Goal: Task Accomplishment & Management: Complete application form

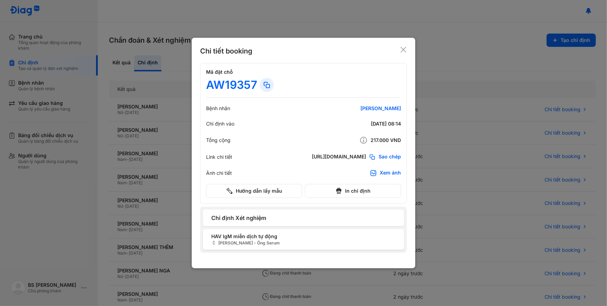
scroll to position [76, 0]
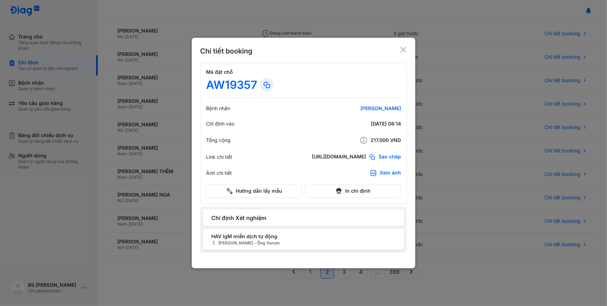
click at [408, 51] on div "Chi tiết booking Mã đặt chỗ AW19357 Bệnh nhân HUỲNH MỸ LAN Chỉ định vào 18/08/2…" at bounding box center [304, 153] width 224 height 230
click at [404, 51] on icon at bounding box center [403, 49] width 7 height 7
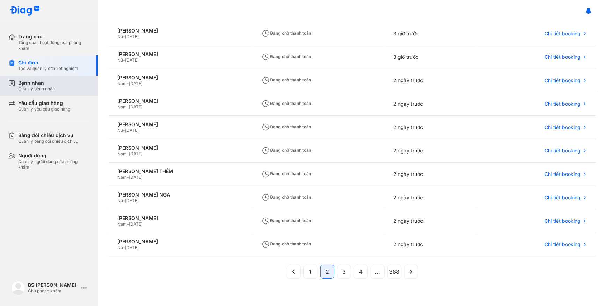
click at [56, 85] on div "Bệnh nhân Quản lý bệnh nhân" at bounding box center [53, 86] width 71 height 12
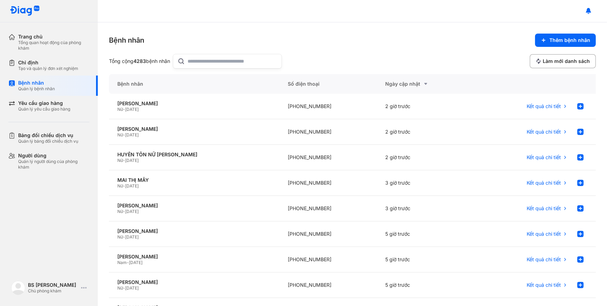
click at [171, 109] on div "Nữ - 16/03/1970" at bounding box center [194, 110] width 154 height 6
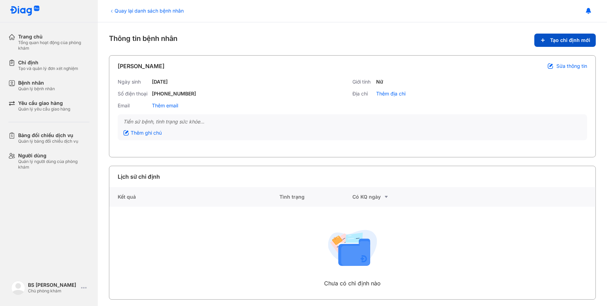
click at [572, 41] on span "Tạo chỉ định mới" at bounding box center [570, 40] width 40 height 6
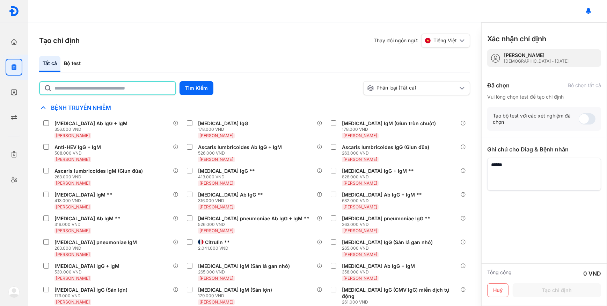
click at [134, 87] on input "text" at bounding box center [113, 88] width 117 height 13
type input "**"
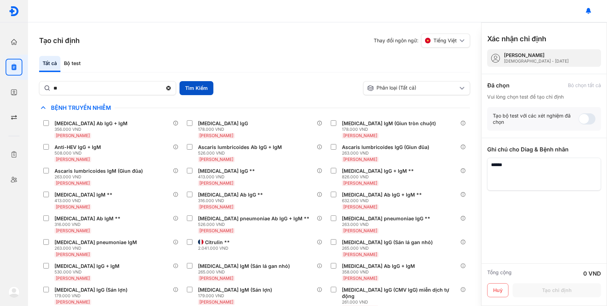
click at [202, 84] on button "Tìm Kiếm" at bounding box center [197, 88] width 34 height 14
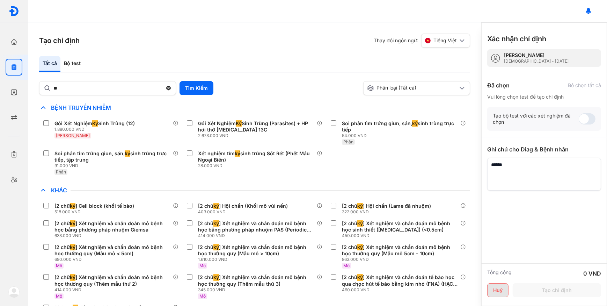
click at [500, 291] on button "Huỷ" at bounding box center [497, 290] width 21 height 14
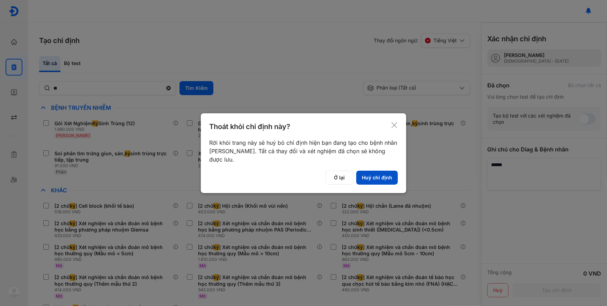
click at [384, 176] on button "Huỷ chỉ định" at bounding box center [377, 178] width 42 height 14
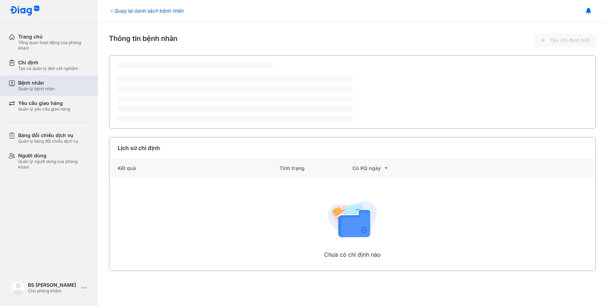
click at [74, 91] on div "Bệnh nhân Quản lý bệnh nhân" at bounding box center [53, 86] width 71 height 12
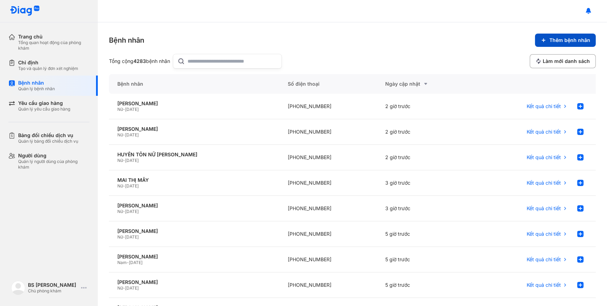
click at [581, 37] on span "Thêm bệnh nhân" at bounding box center [570, 40] width 41 height 6
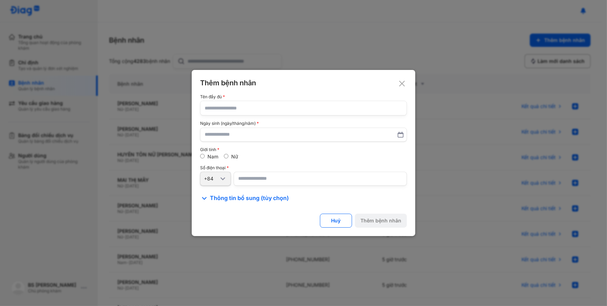
click at [294, 109] on input "text" at bounding box center [304, 108] width 198 height 14
paste input "**********"
type input "**********"
click at [287, 140] on input "text" at bounding box center [303, 134] width 197 height 13
paste input "**********"
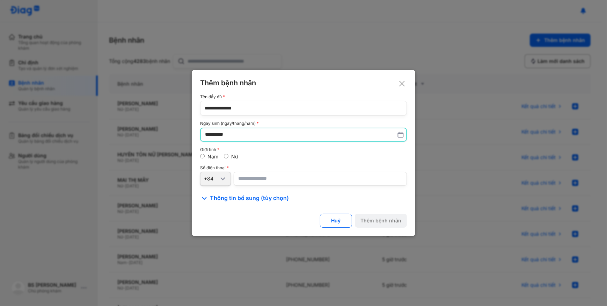
type input "**********"
click at [269, 180] on input "number" at bounding box center [320, 179] width 173 height 14
paste input "**********"
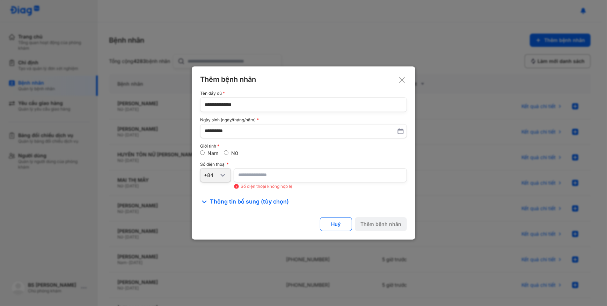
drag, startPoint x: 281, startPoint y: 173, endPoint x: 139, endPoint y: 185, distance: 142.0
click at [139, 186] on div "**********" at bounding box center [303, 153] width 607 height 306
paste input "number"
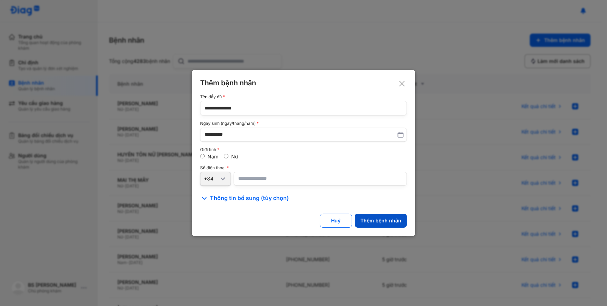
type input "*********"
click at [378, 222] on div "Thêm bệnh nhân" at bounding box center [381, 220] width 41 height 6
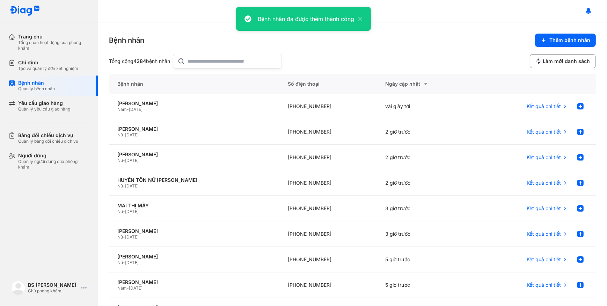
drag, startPoint x: 200, startPoint y: 62, endPoint x: 192, endPoint y: 65, distance: 8.5
click at [200, 62] on input "text" at bounding box center [232, 61] width 89 height 14
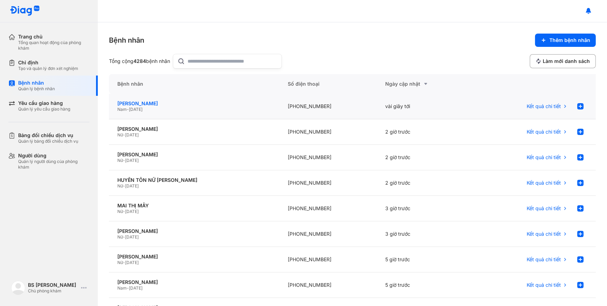
click at [168, 105] on div "[PERSON_NAME]" at bounding box center [194, 103] width 154 height 6
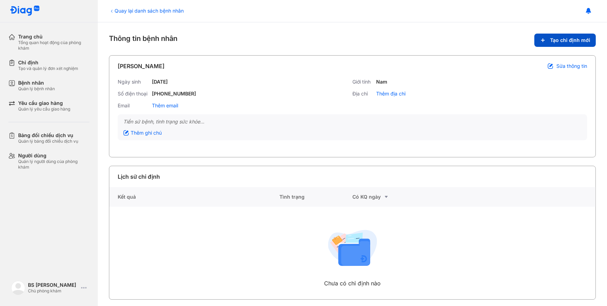
click at [550, 40] on span "Tạo chỉ định mới" at bounding box center [570, 40] width 40 height 6
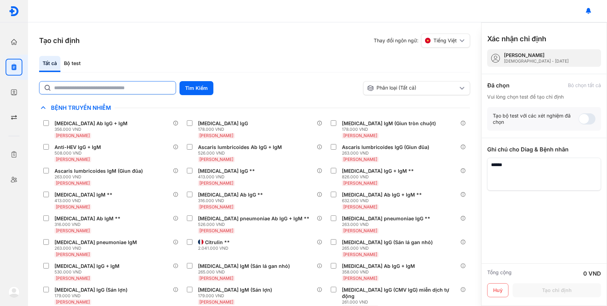
click at [145, 89] on input "text" at bounding box center [112, 87] width 117 height 13
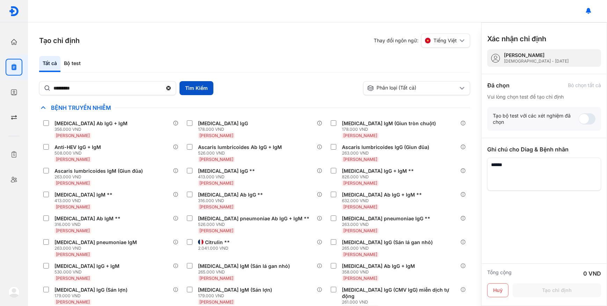
click at [198, 88] on button "Tìm Kiếm" at bounding box center [197, 88] width 34 height 14
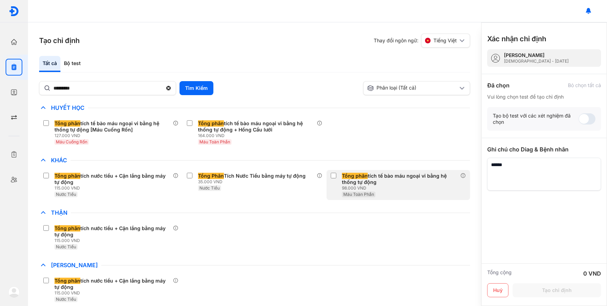
click at [354, 178] on span "Tổng phân" at bounding box center [355, 176] width 26 height 6
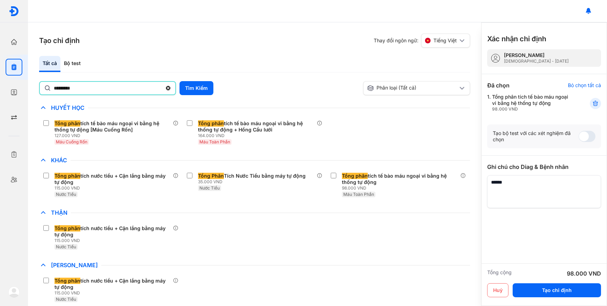
drag, startPoint x: 88, startPoint y: 84, endPoint x: 17, endPoint y: 79, distance: 70.7
click at [17, 79] on div "Trang chủ Tổng quan hoạt động của phòng khám Chỉ định Tạo và quản lý đơn xét ng…" at bounding box center [303, 153] width 607 height 306
click at [189, 86] on button "Tìm Kiếm" at bounding box center [197, 88] width 34 height 14
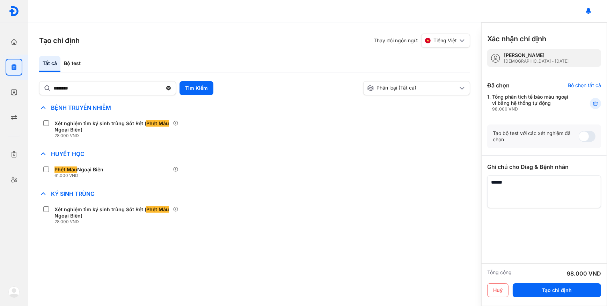
click at [150, 183] on div "Chỉ định nhiều nhất Bệnh Truyền Nhiễm Xét nghiệm tìm ký sinh trùng Sốt Rét ( Ph…" at bounding box center [254, 165] width 431 height 124
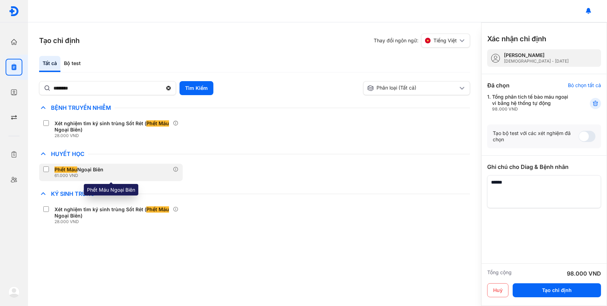
click at [150, 174] on div "Phết Máu Ngoại Biên 61.000 VND" at bounding box center [111, 172] width 144 height 17
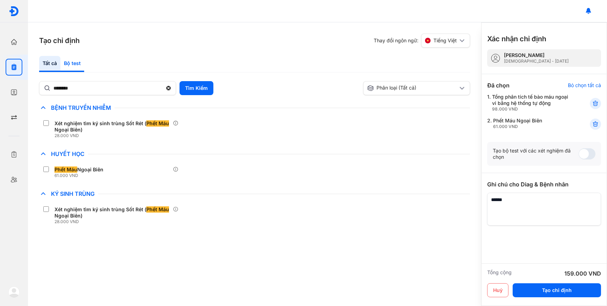
click at [67, 65] on div "Bộ test" at bounding box center [72, 64] width 24 height 16
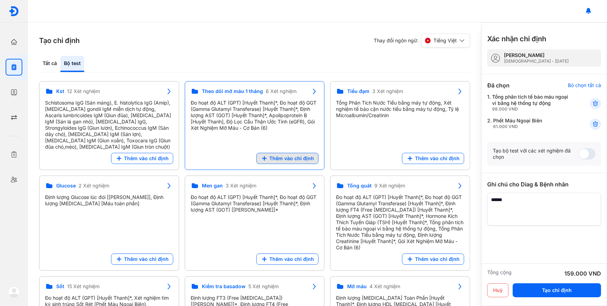
click at [298, 157] on span "Thêm vào chỉ định" at bounding box center [291, 158] width 45 height 6
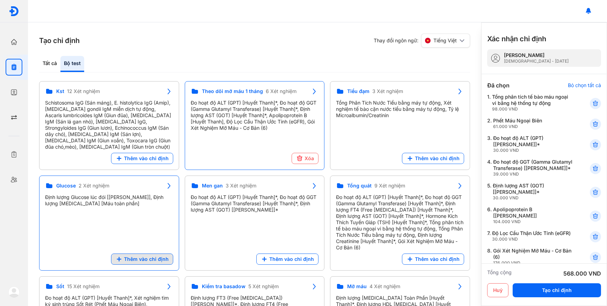
click at [161, 256] on span "Thêm vào chỉ định" at bounding box center [146, 259] width 45 height 6
click at [594, 219] on icon at bounding box center [595, 215] width 7 height 7
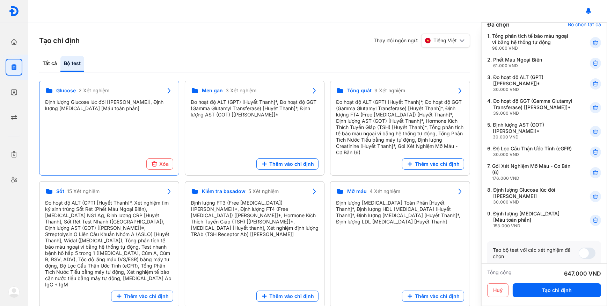
scroll to position [63, 0]
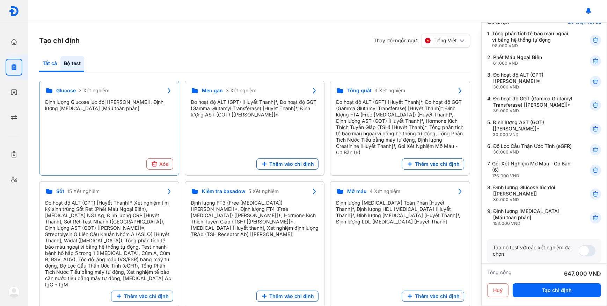
click at [60, 59] on div "Tất cả" at bounding box center [72, 64] width 24 height 16
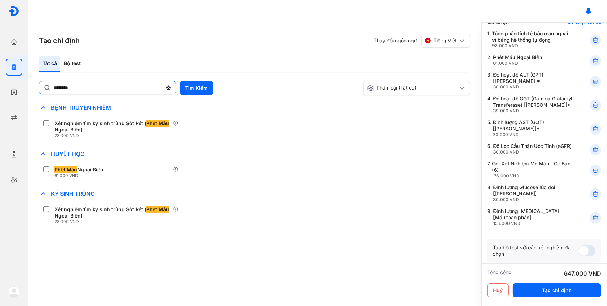
click at [103, 89] on input "********" at bounding box center [107, 87] width 109 height 13
type input "*"
type input "****"
click at [187, 85] on button "Tìm Kiếm" at bounding box center [197, 88] width 34 height 14
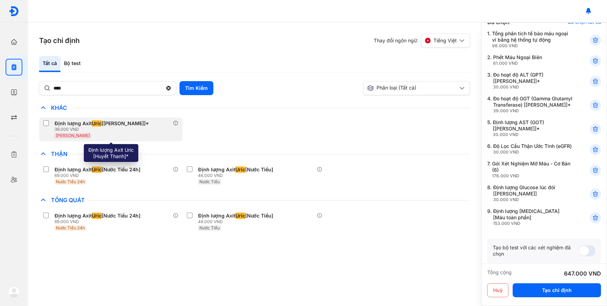
click at [137, 120] on div "Định lượng Axit Uric [Huyết Thanh]*" at bounding box center [102, 123] width 94 height 6
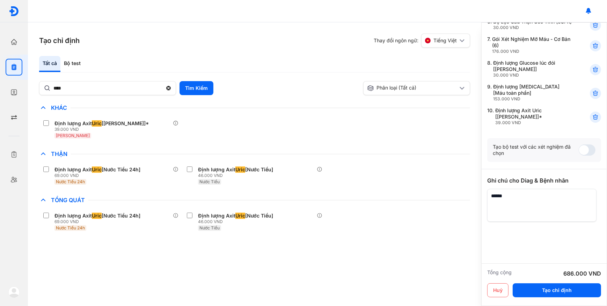
scroll to position [190, 0]
click at [551, 211] on textarea at bounding box center [541, 205] width 109 height 33
type textarea "**********"
click at [578, 285] on button "Tạo chỉ định" at bounding box center [557, 290] width 88 height 14
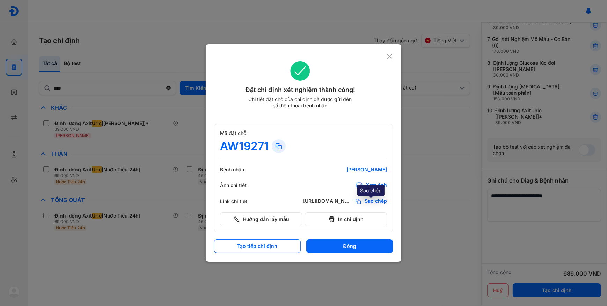
click at [380, 201] on span "Sao chép" at bounding box center [376, 201] width 22 height 7
click at [392, 55] on icon at bounding box center [389, 56] width 7 height 7
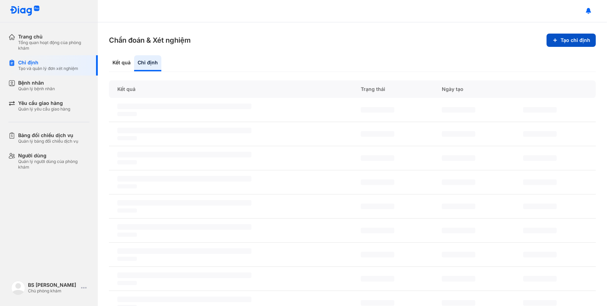
click at [562, 37] on button "Tạo chỉ định" at bounding box center [571, 40] width 49 height 13
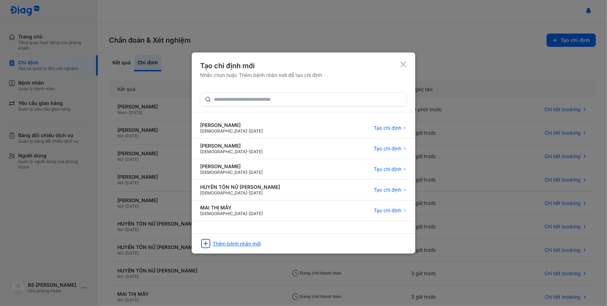
click at [273, 246] on div "Thêm bệnh nhân mới" at bounding box center [304, 241] width 224 height 16
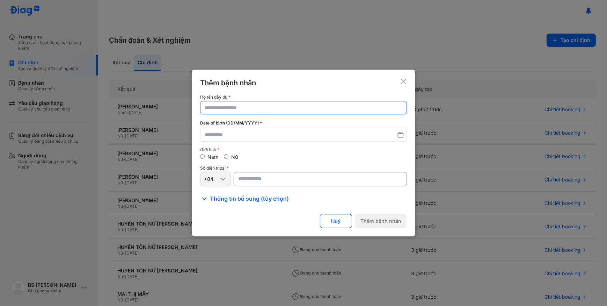
click at [263, 110] on input "text" at bounding box center [304, 107] width 198 height 13
paste input "**********"
type input "**********"
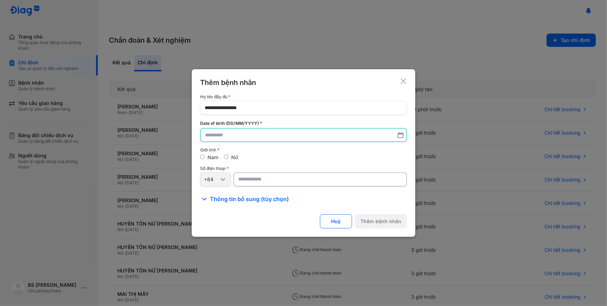
click at [318, 136] on input "text" at bounding box center [303, 135] width 197 height 13
paste input "**********"
type input "**********"
click at [302, 179] on input "number" at bounding box center [320, 180] width 173 height 14
click at [253, 182] on input "number" at bounding box center [320, 179] width 173 height 14
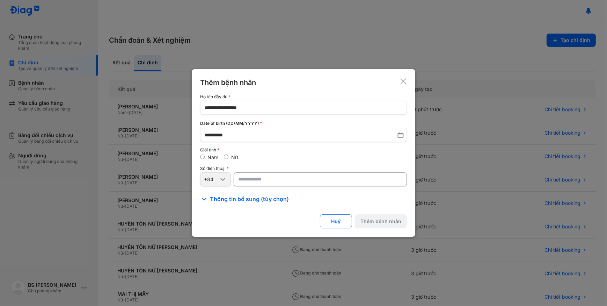
paste input "**********"
type input "**********"
click at [227, 159] on div "Nữ" at bounding box center [231, 157] width 14 height 6
click at [395, 222] on button "Thêm bệnh nhân" at bounding box center [381, 221] width 52 height 14
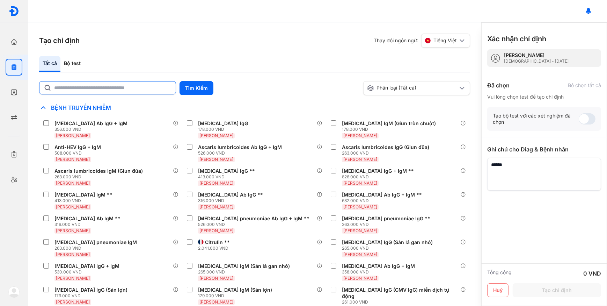
click at [104, 92] on input "text" at bounding box center [112, 87] width 117 height 13
type input "**"
click at [216, 84] on div "** Tìm Kiếm" at bounding box center [199, 88] width 321 height 15
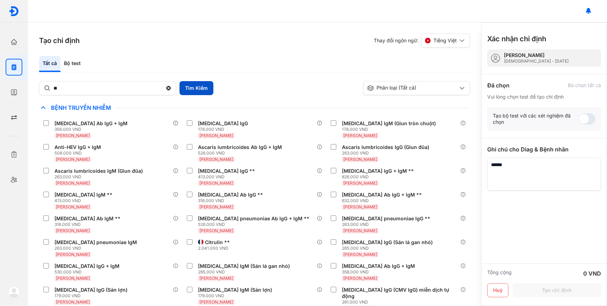
click at [209, 85] on button "Tìm Kiếm" at bounding box center [197, 88] width 34 height 14
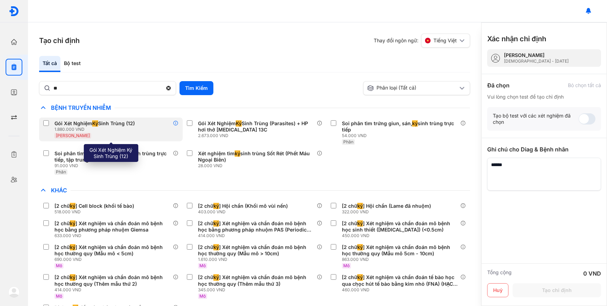
click at [176, 123] on icon at bounding box center [176, 123] width 6 height 6
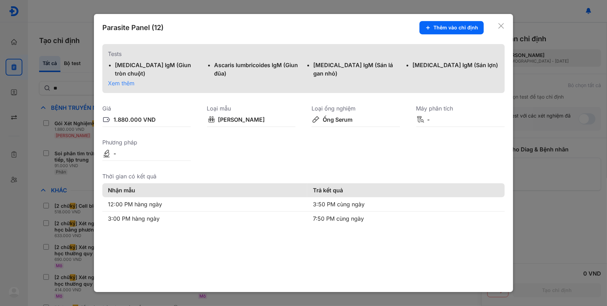
click at [116, 84] on span "Xem thêm" at bounding box center [121, 83] width 27 height 7
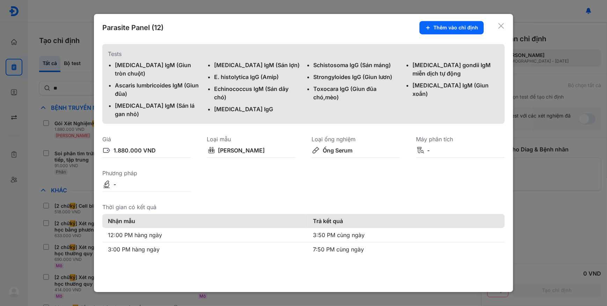
click at [56, 125] on div at bounding box center [303, 153] width 607 height 306
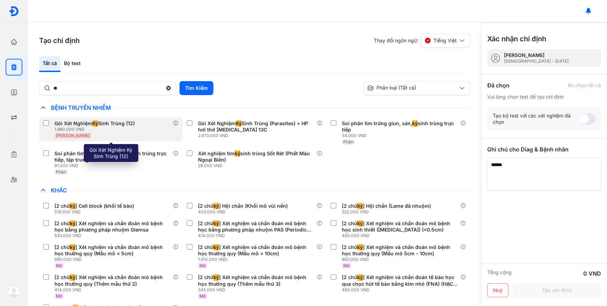
click at [56, 125] on div "Gói Xét Nghiệm Ký Sinh Trùng (12)" at bounding box center [95, 123] width 80 height 6
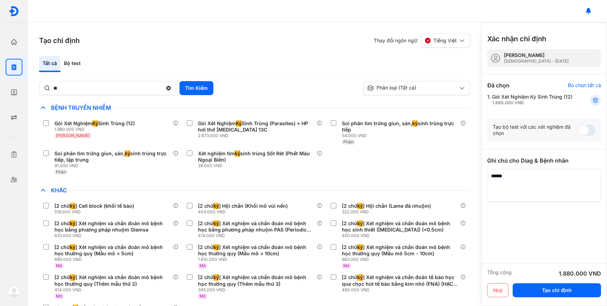
click at [529, 179] on textarea at bounding box center [544, 185] width 114 height 33
click at [561, 290] on button "Tạo chỉ định" at bounding box center [557, 290] width 88 height 14
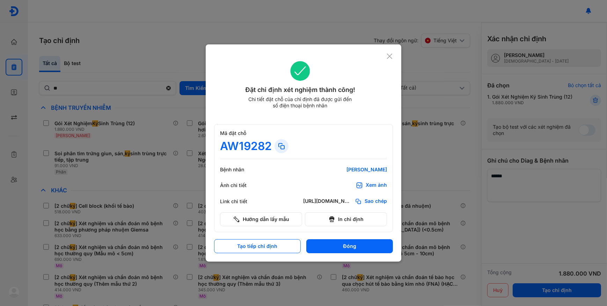
click at [372, 186] on div "Xem ảnh" at bounding box center [376, 185] width 21 height 7
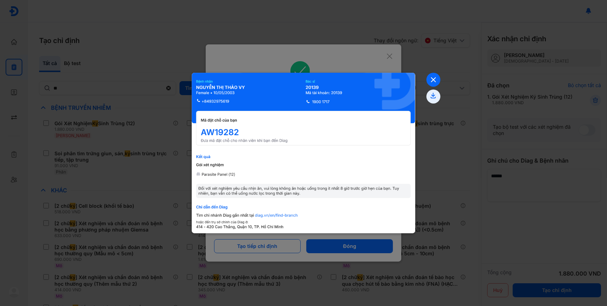
click at [435, 78] on icon at bounding box center [434, 80] width 14 height 14
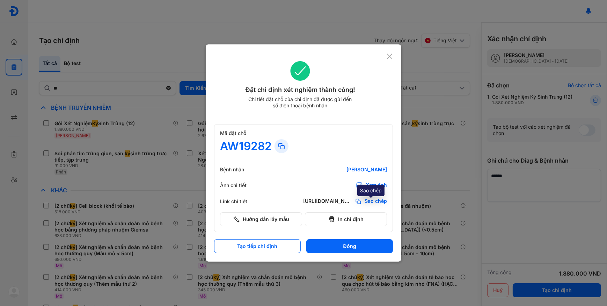
click at [373, 200] on span "Sao chép" at bounding box center [376, 201] width 22 height 7
click at [374, 184] on div "Xem ảnh" at bounding box center [376, 185] width 21 height 7
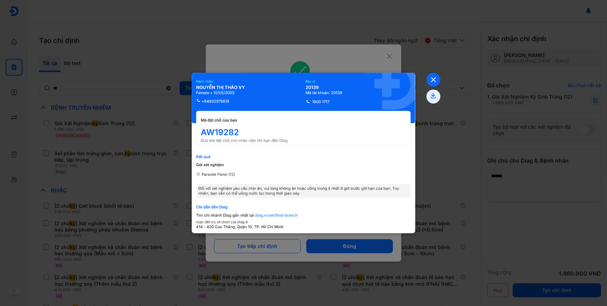
click at [433, 80] on use at bounding box center [434, 80] width 4 height 4
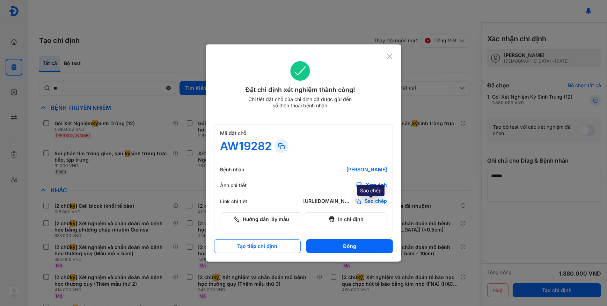
drag, startPoint x: 380, startPoint y: 198, endPoint x: 267, endPoint y: 116, distance: 140.0
click at [380, 199] on span "Sao chép" at bounding box center [376, 201] width 22 height 7
click at [142, 58] on div at bounding box center [303, 153] width 607 height 306
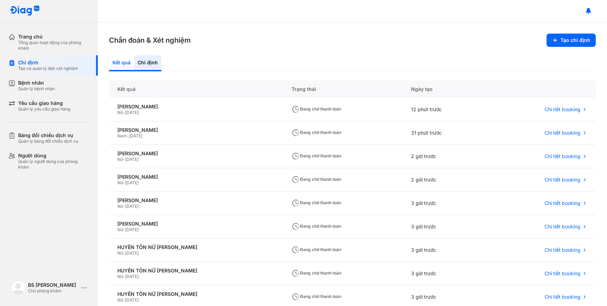
click at [134, 59] on div "Kết quả" at bounding box center [147, 63] width 27 height 16
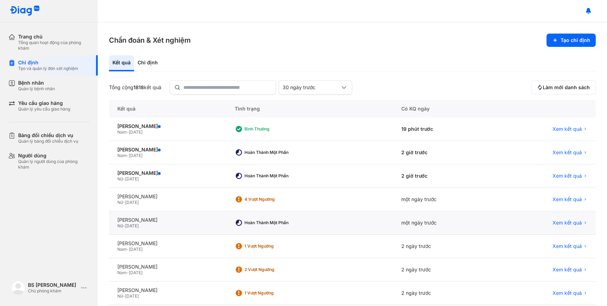
click at [204, 223] on div "Nữ - 14/04/1968" at bounding box center [167, 226] width 101 height 6
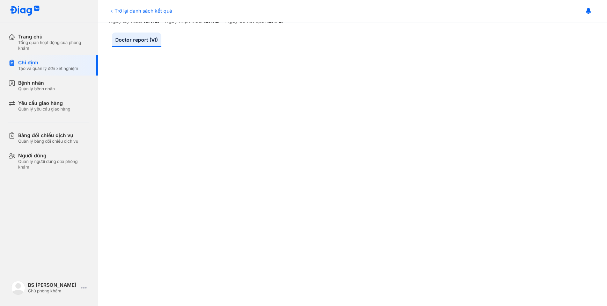
scroll to position [159, 0]
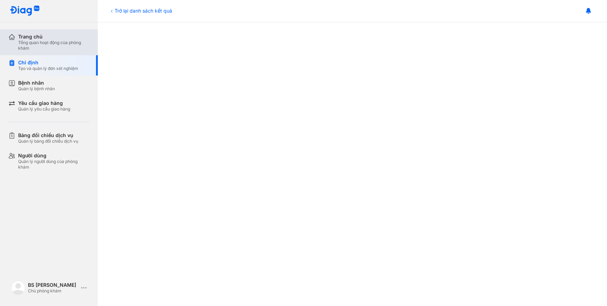
click at [34, 45] on div "Tổng quan hoạt động của phòng khám" at bounding box center [53, 45] width 71 height 11
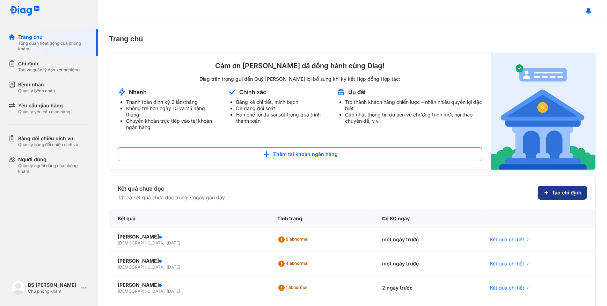
click at [555, 189] on span "Tạo chỉ định" at bounding box center [567, 192] width 30 height 7
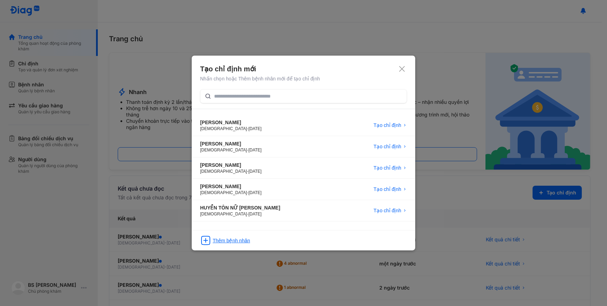
click at [251, 245] on div "Thêm bệnh nhân" at bounding box center [304, 238] width 224 height 16
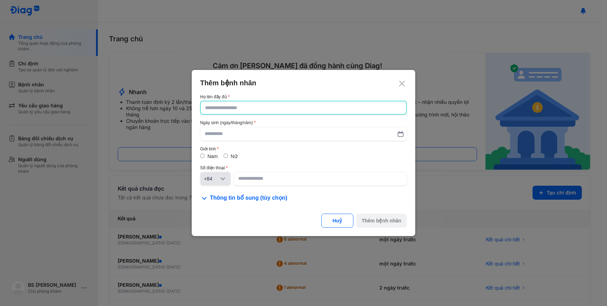
click at [281, 103] on input "text" at bounding box center [303, 107] width 197 height 13
click at [280, 109] on input "text" at bounding box center [303, 107] width 197 height 13
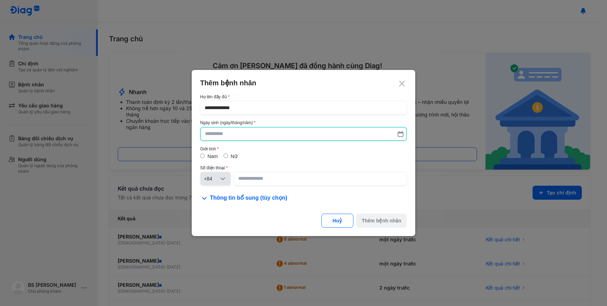
click at [267, 136] on input "text" at bounding box center [303, 134] width 197 height 13
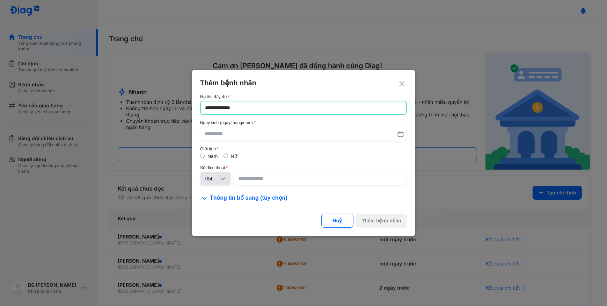
click at [270, 109] on input "**********" at bounding box center [303, 107] width 197 height 13
type input "**********"
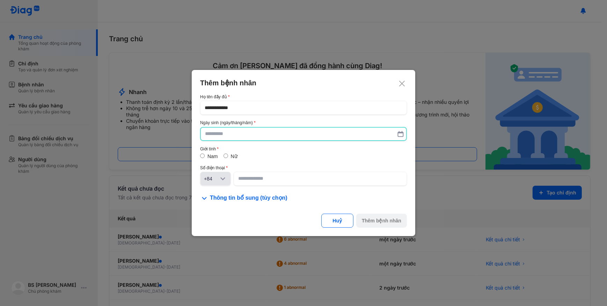
click at [270, 137] on input "text" at bounding box center [303, 134] width 197 height 13
type input "**********"
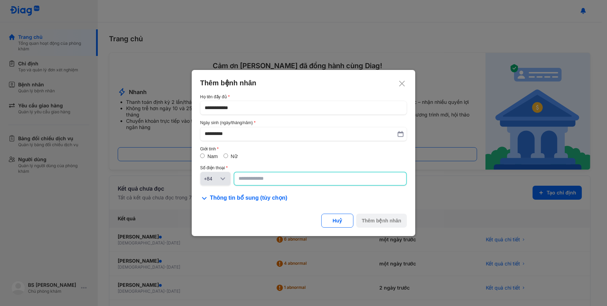
click at [291, 183] on input at bounding box center [321, 178] width 164 height 13
type input "**********"
click at [386, 224] on button "Thêm bệnh nhân" at bounding box center [381, 221] width 51 height 14
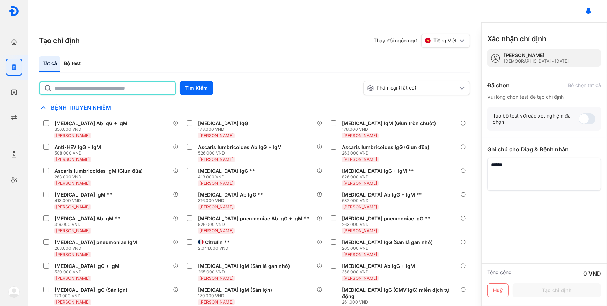
click at [142, 86] on input "text" at bounding box center [113, 88] width 117 height 13
type input "****"
click at [193, 90] on button "Tìm Kiếm" at bounding box center [197, 88] width 34 height 14
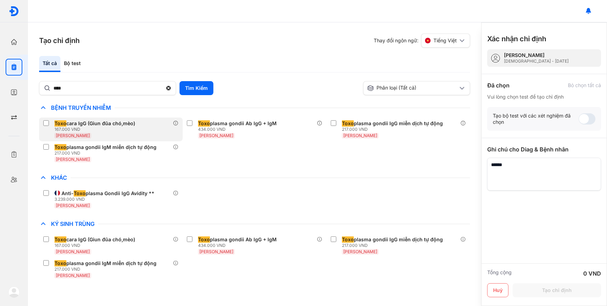
click at [110, 122] on div "Toxo cara IgG (Giun đũa chó,mèo)" at bounding box center [95, 123] width 81 height 6
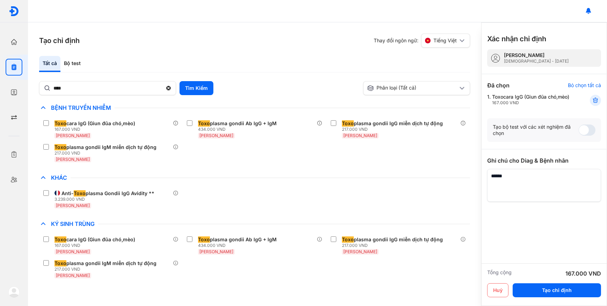
click at [586, 185] on textarea at bounding box center [544, 185] width 114 height 33
click at [82, 93] on input "****" at bounding box center [108, 88] width 108 height 13
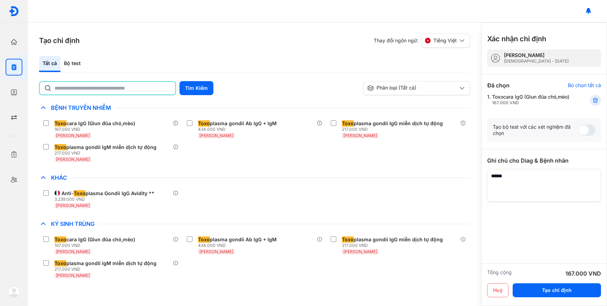
click at [105, 91] on input "text" at bounding box center [113, 88] width 117 height 13
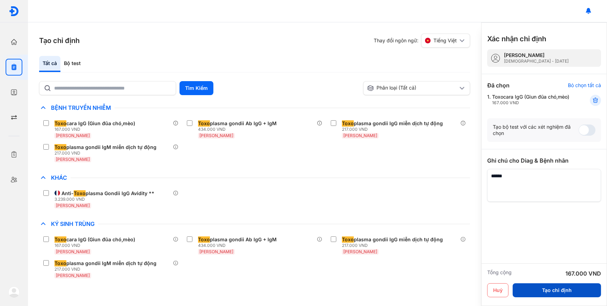
click at [562, 292] on button "Tạo chỉ định" at bounding box center [557, 290] width 88 height 14
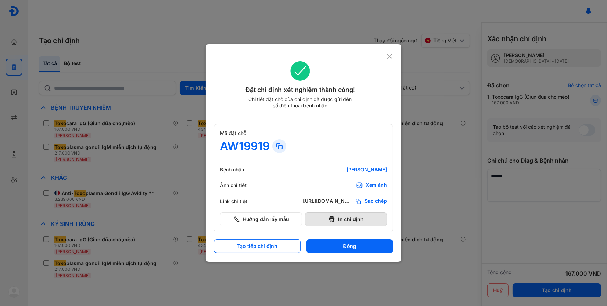
click at [352, 217] on button "In chỉ định" at bounding box center [346, 219] width 82 height 14
click at [15, 66] on div at bounding box center [303, 153] width 607 height 306
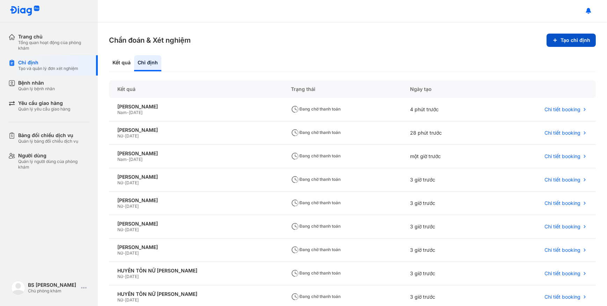
click at [548, 37] on button "Tạo chỉ định" at bounding box center [571, 40] width 49 height 13
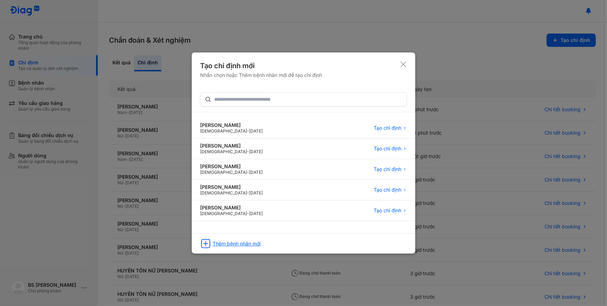
click at [256, 246] on div "Thêm bệnh nhân mới" at bounding box center [304, 241] width 224 height 16
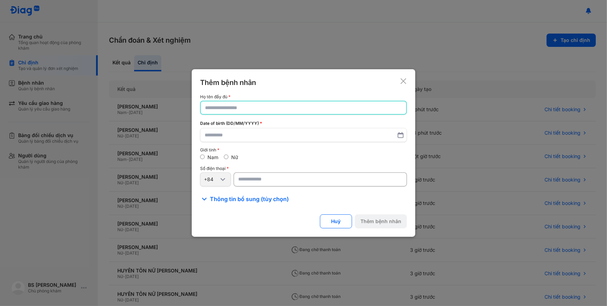
click at [284, 109] on input "text" at bounding box center [303, 107] width 197 height 13
paste input "**********"
type input "**********"
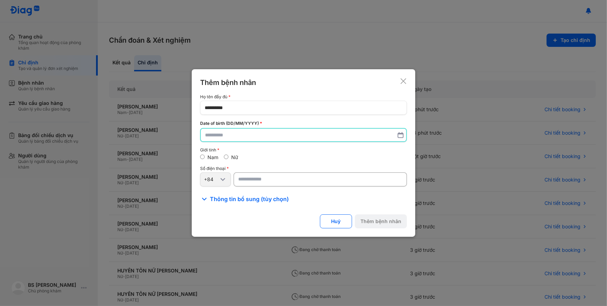
click at [263, 136] on input "text" at bounding box center [303, 135] width 197 height 13
paste input "**********"
type input "**********"
click at [263, 179] on input "number" at bounding box center [320, 180] width 173 height 14
paste input "**********"
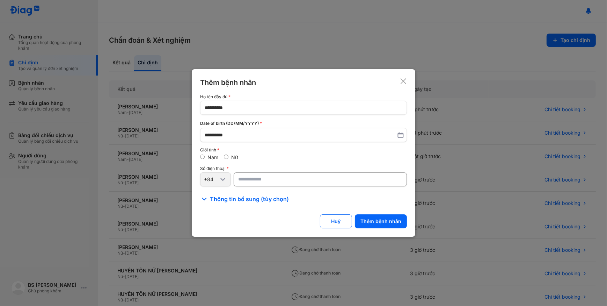
type input "**********"
click at [395, 218] on button "Thêm bệnh nhân" at bounding box center [381, 221] width 52 height 14
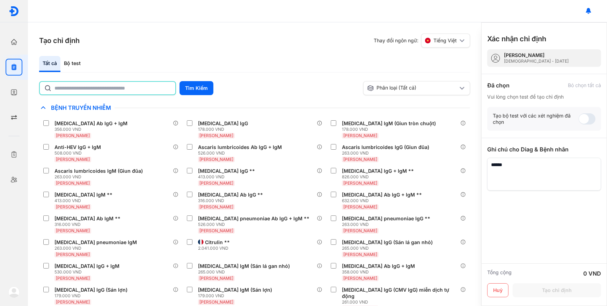
click at [83, 90] on input "text" at bounding box center [113, 88] width 117 height 13
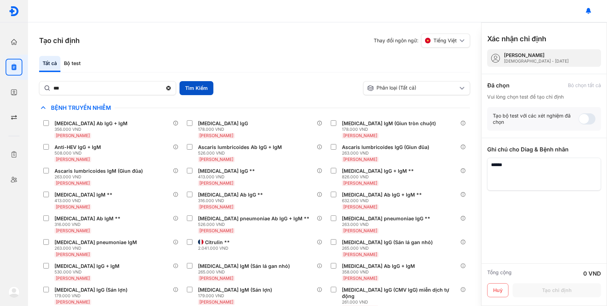
click at [193, 93] on button "Tìm Kiếm" at bounding box center [197, 88] width 34 height 14
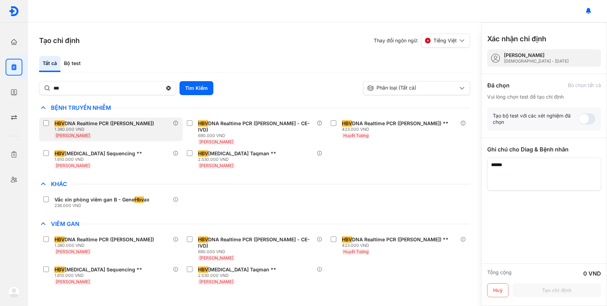
drag, startPoint x: 133, startPoint y: 136, endPoint x: 127, endPoint y: 111, distance: 25.5
click at [133, 136] on div "Huyết Thanh" at bounding box center [106, 135] width 102 height 6
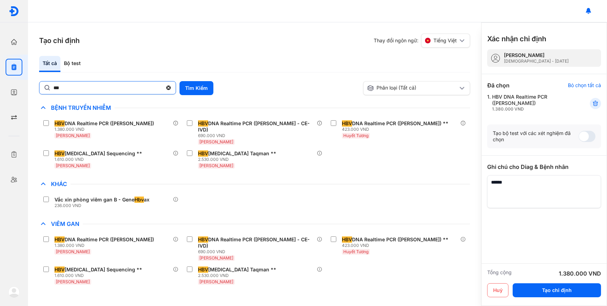
click at [125, 89] on input "***" at bounding box center [107, 87] width 109 height 13
type input "*****"
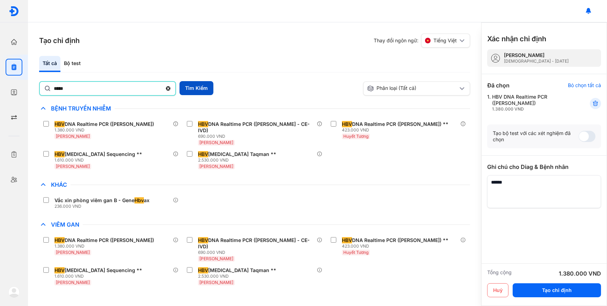
click at [186, 87] on button "Tìm Kiếm" at bounding box center [197, 88] width 34 height 14
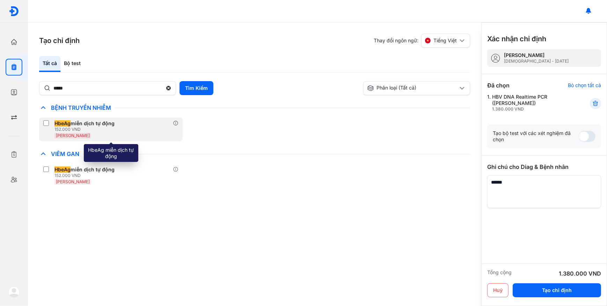
click at [86, 122] on div "HbeAg miễn dịch tự động" at bounding box center [85, 123] width 60 height 6
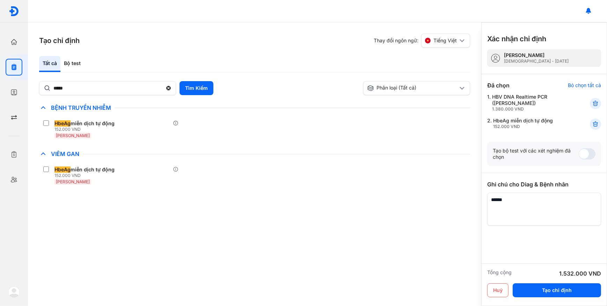
click at [300, 213] on div "Tạo chỉ định Thay đổi ngôn ngữ: Tiếng Việt Tất cả Bộ test ***** Tìm Kiếm Phân l…" at bounding box center [255, 163] width 454 height 283
click at [563, 291] on button "Tạo chỉ định" at bounding box center [557, 290] width 88 height 14
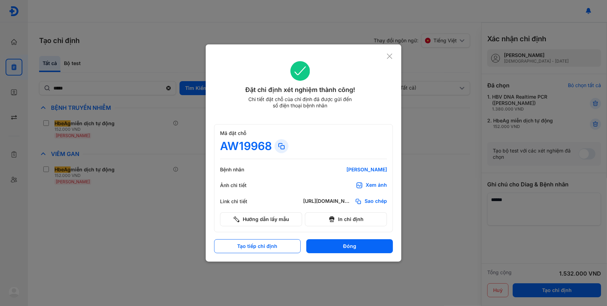
click at [393, 56] on div "Đặt chỉ định xét nghiệm thành công! Chi tiết đặt chỗ của chỉ định đã được gửi đ…" at bounding box center [304, 152] width 196 height 217
click at [390, 57] on use at bounding box center [389, 55] width 5 height 5
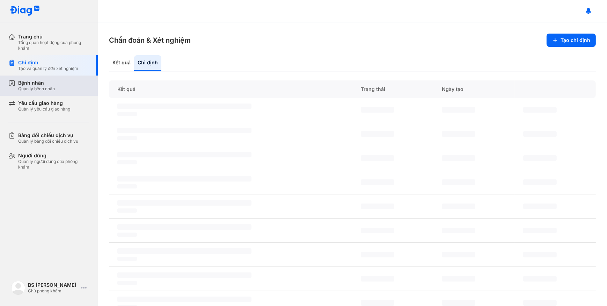
drag, startPoint x: 59, startPoint y: 90, endPoint x: 66, endPoint y: 91, distance: 7.0
click at [62, 91] on div "Bệnh nhân Quản lý bệnh nhân" at bounding box center [53, 86] width 71 height 12
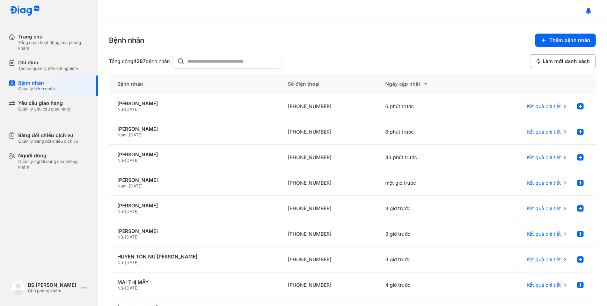
click at [196, 63] on input "text" at bounding box center [232, 61] width 89 height 14
paste input "**********"
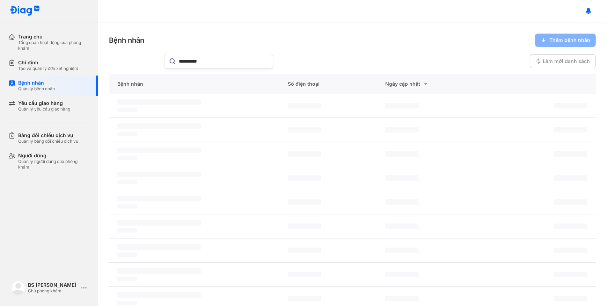
type input "**********"
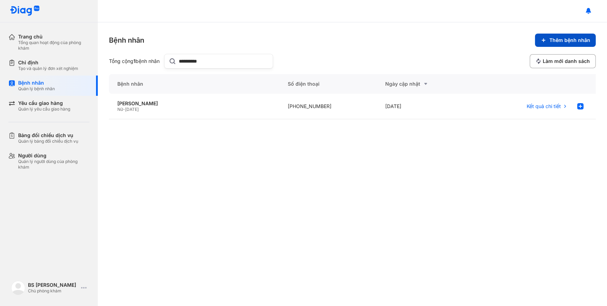
click at [563, 39] on span "Thêm bệnh nhân" at bounding box center [570, 40] width 41 height 6
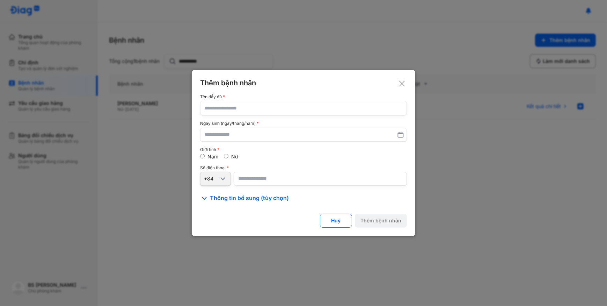
drag, startPoint x: 119, startPoint y: 152, endPoint x: 138, endPoint y: 142, distance: 21.4
click at [121, 151] on div at bounding box center [303, 153] width 607 height 306
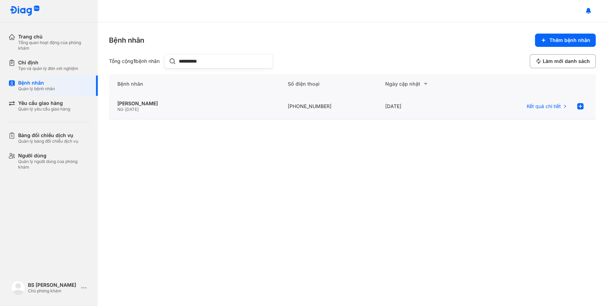
drag, startPoint x: 173, startPoint y: 111, endPoint x: 192, endPoint y: 104, distance: 20.1
click at [174, 111] on div "Nữ - 03/06/2017" at bounding box center [194, 110] width 154 height 6
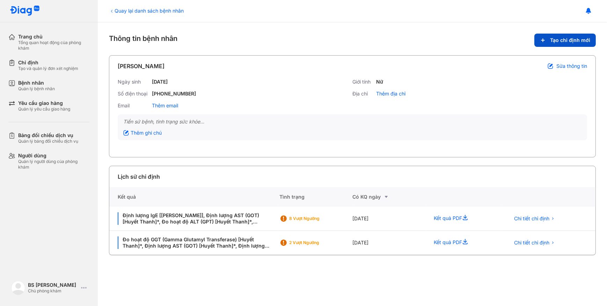
click at [546, 39] on icon at bounding box center [543, 40] width 6 height 6
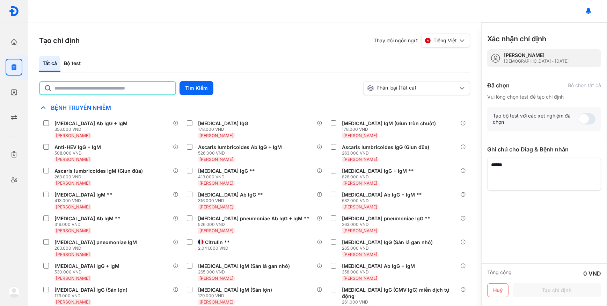
click at [145, 87] on input "text" at bounding box center [113, 88] width 117 height 13
click at [201, 89] on button "Tìm Kiếm" at bounding box center [197, 88] width 34 height 14
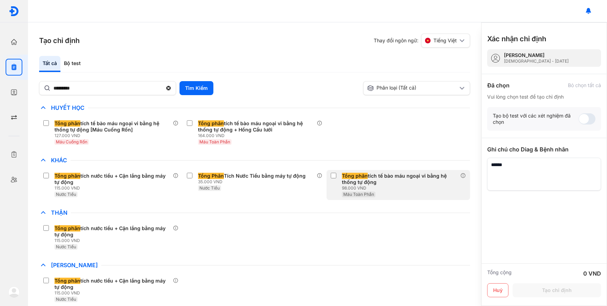
click at [360, 185] on div "98.000 VND" at bounding box center [401, 188] width 118 height 6
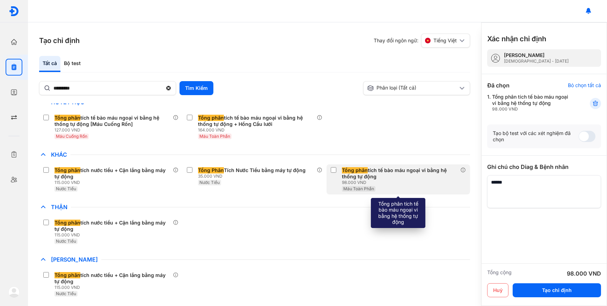
scroll to position [7, 0]
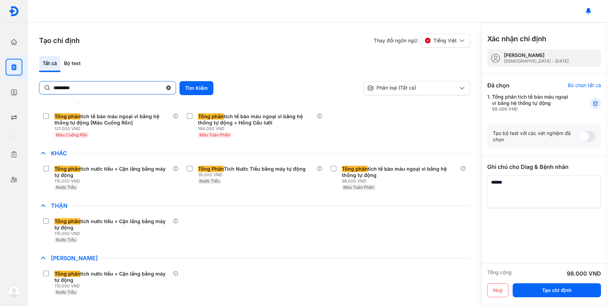
click at [118, 85] on input "*********" at bounding box center [107, 87] width 109 height 13
type input "*"
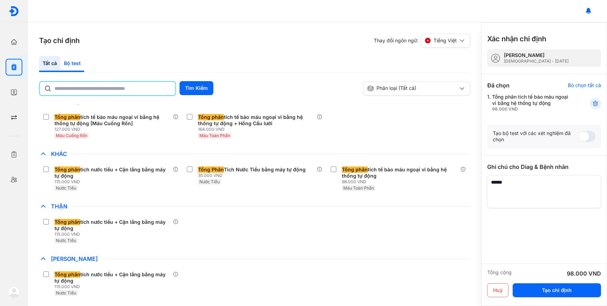
click at [74, 62] on div "Bộ test" at bounding box center [72, 64] width 24 height 16
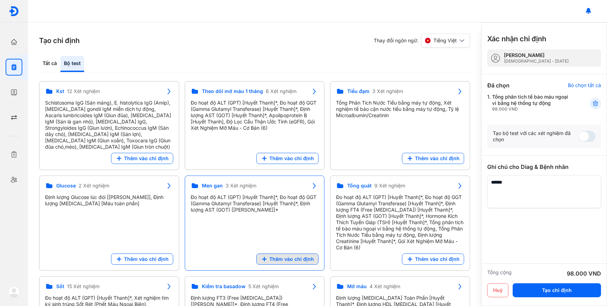
drag, startPoint x: 286, startPoint y: 253, endPoint x: 200, endPoint y: 173, distance: 117.0
click at [286, 256] on span "Thêm vào chỉ định" at bounding box center [291, 259] width 45 height 6
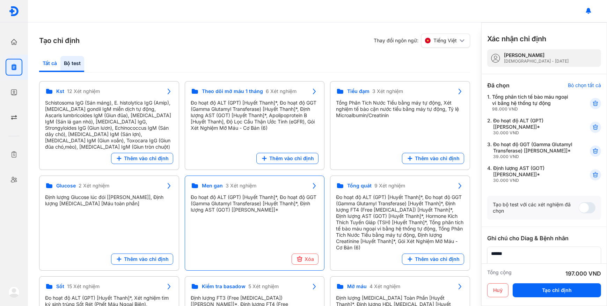
click at [60, 58] on div "Tất cả" at bounding box center [72, 64] width 24 height 16
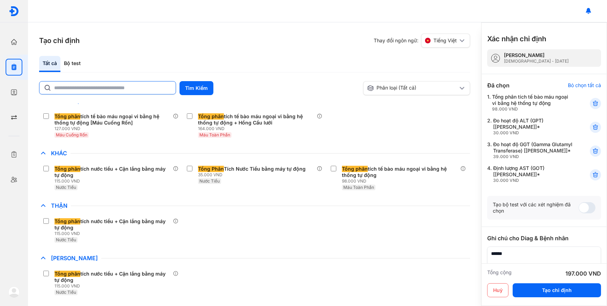
click at [81, 84] on input "text" at bounding box center [112, 87] width 117 height 13
type input "****"
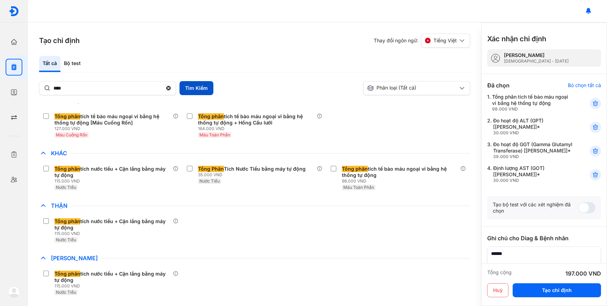
click at [201, 86] on button "Tìm Kiếm" at bounding box center [197, 88] width 34 height 14
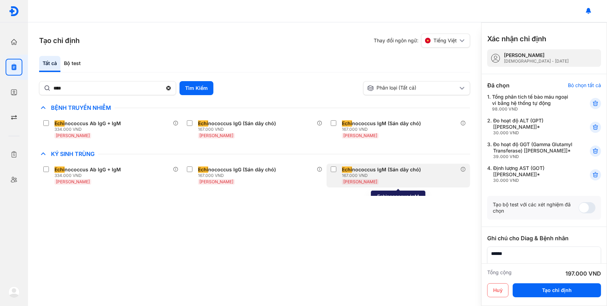
click at [371, 181] on div "Huyết Thanh" at bounding box center [383, 181] width 82 height 6
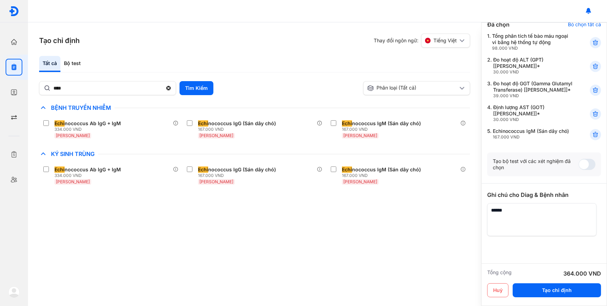
scroll to position [63, 0]
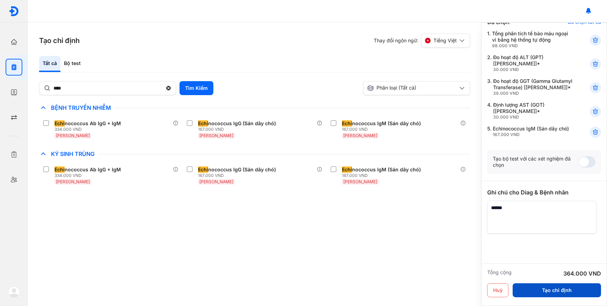
click at [575, 288] on button "Tạo chỉ định" at bounding box center [557, 290] width 88 height 14
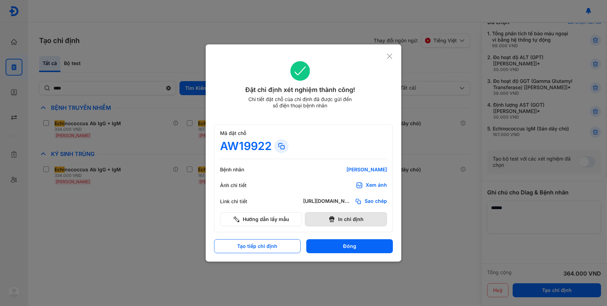
click at [353, 223] on button "In chỉ định" at bounding box center [346, 219] width 82 height 14
click at [392, 55] on icon at bounding box center [389, 56] width 7 height 7
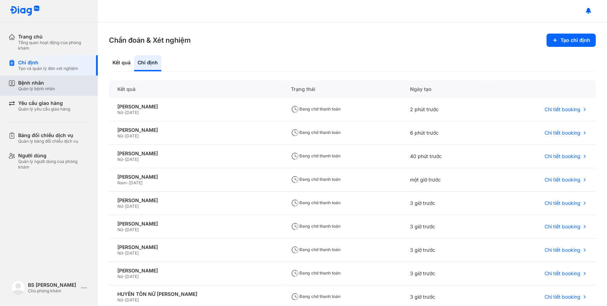
drag, startPoint x: 56, startPoint y: 84, endPoint x: 69, endPoint y: 81, distance: 13.4
click at [57, 84] on div "Bệnh nhân Quản lý bệnh nhân" at bounding box center [53, 86] width 71 height 12
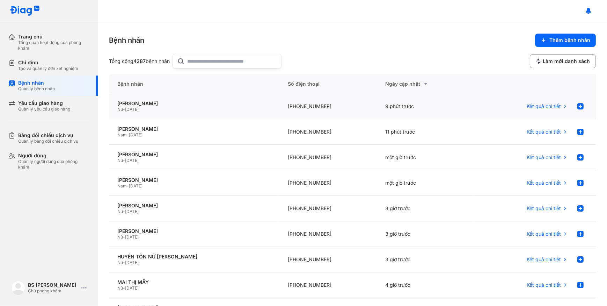
click at [202, 107] on div "Nữ - 03/05/1979" at bounding box center [194, 110] width 154 height 6
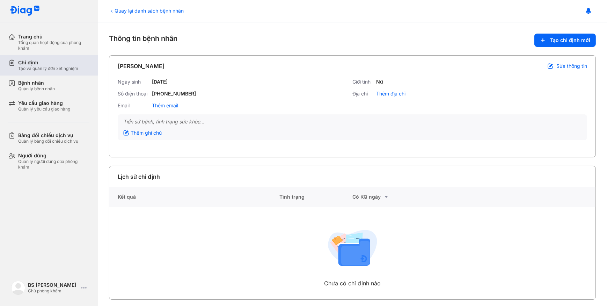
click at [64, 70] on div "Tạo và quản lý đơn xét nghiệm" at bounding box center [48, 69] width 60 height 6
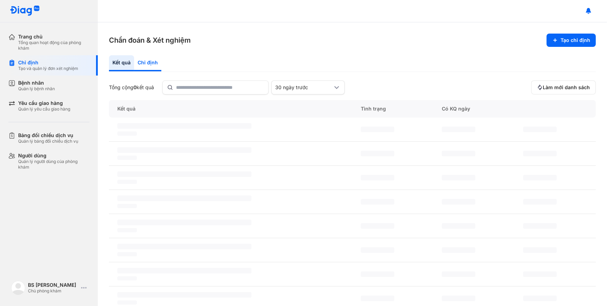
click at [151, 64] on div "Chỉ định" at bounding box center [147, 63] width 27 height 16
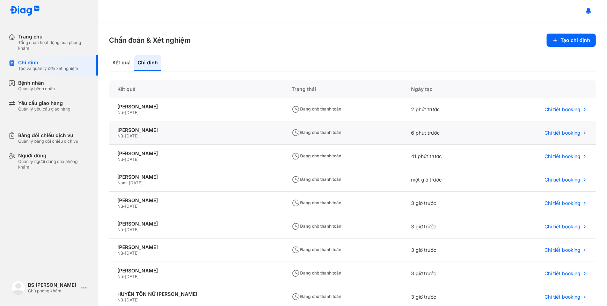
click at [161, 126] on div "[PERSON_NAME] CÚC Nữ - [DATE]" at bounding box center [196, 132] width 174 height 23
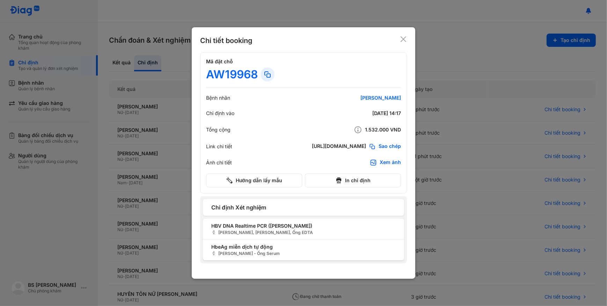
click at [393, 162] on div "Xem ảnh" at bounding box center [390, 162] width 21 height 7
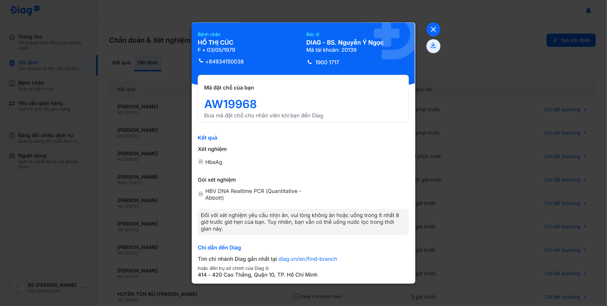
click at [436, 30] on icon at bounding box center [434, 29] width 14 height 14
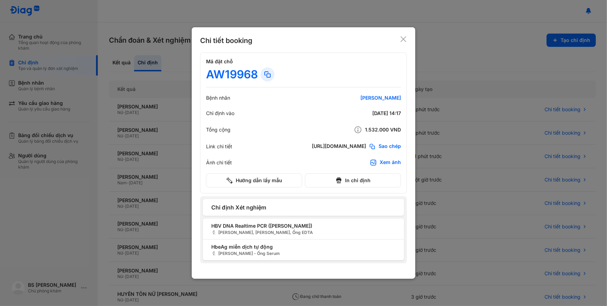
click at [399, 160] on div "Xem ảnh" at bounding box center [390, 162] width 21 height 7
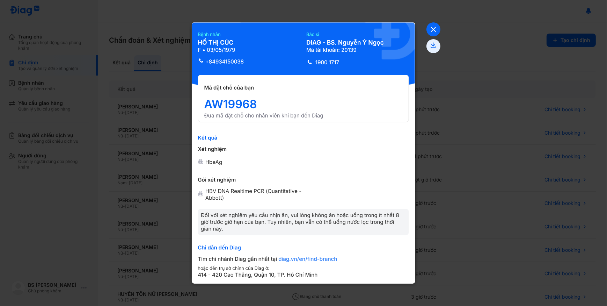
drag, startPoint x: 430, startPoint y: 32, endPoint x: 430, endPoint y: 41, distance: 8.4
click at [430, 32] on icon at bounding box center [434, 29] width 14 height 14
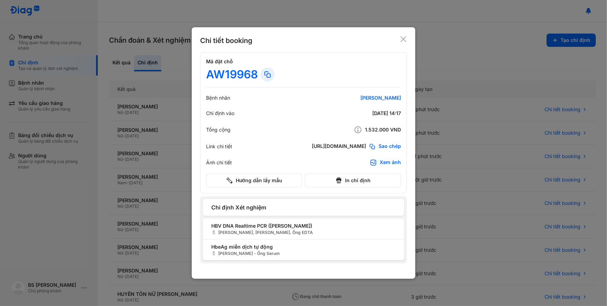
click at [385, 144] on span "Sao chép" at bounding box center [390, 146] width 22 height 7
click at [57, 79] on div at bounding box center [303, 153] width 607 height 306
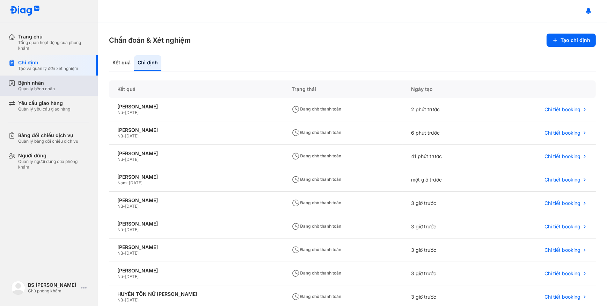
click at [53, 84] on div "Bệnh nhân" at bounding box center [36, 83] width 37 height 6
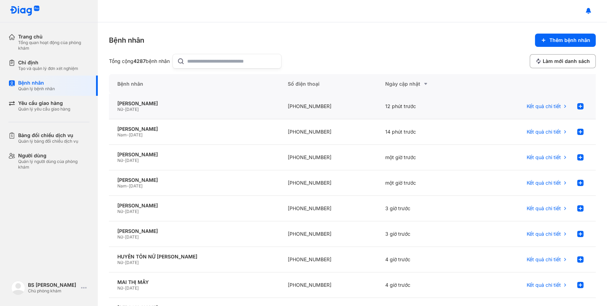
click at [166, 110] on div "Nữ - [DATE]" at bounding box center [194, 110] width 154 height 6
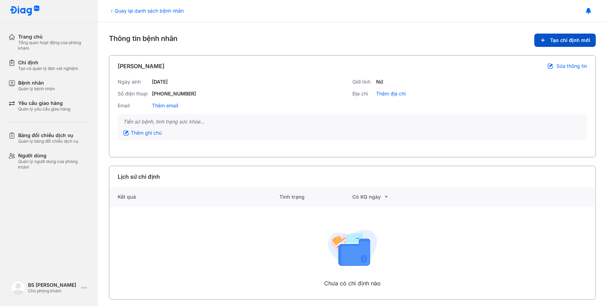
click at [563, 38] on span "Tạo chỉ định mới" at bounding box center [570, 40] width 40 height 6
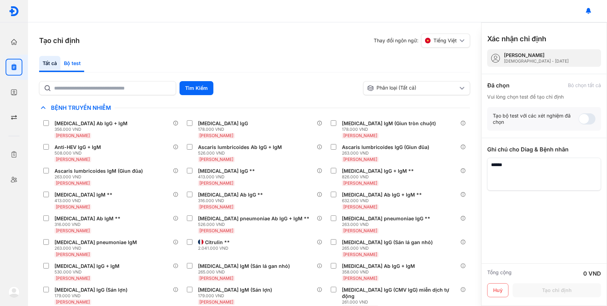
click at [70, 65] on div "Bộ test" at bounding box center [72, 64] width 24 height 16
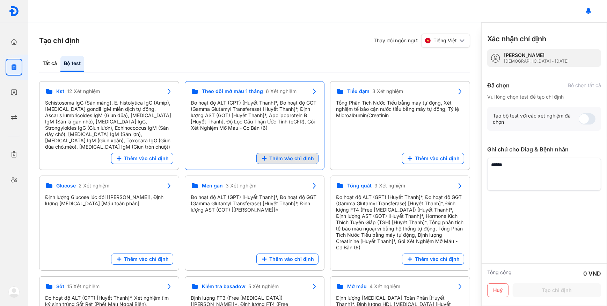
click at [301, 161] on button "Thêm vào chỉ định" at bounding box center [287, 158] width 62 height 11
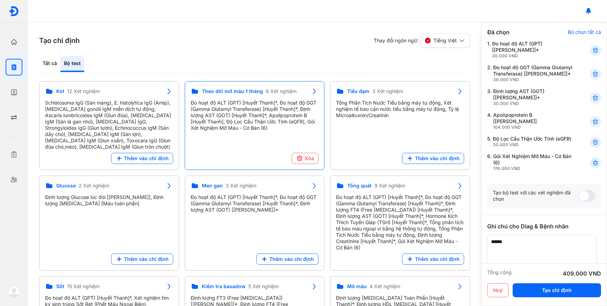
scroll to position [63, 0]
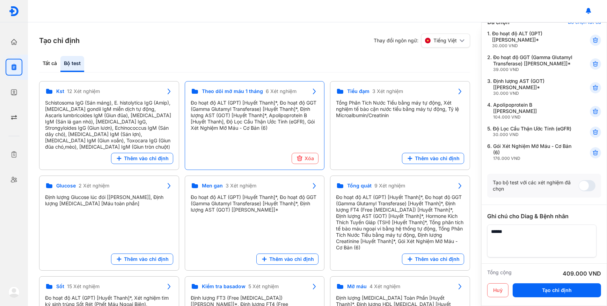
click at [514, 245] on textarea at bounding box center [541, 240] width 109 height 33
type textarea "**********"
click at [549, 289] on button "Tạo chỉ định" at bounding box center [557, 290] width 88 height 14
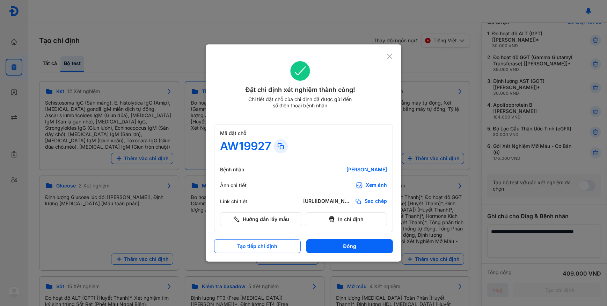
scroll to position [0, 0]
click at [381, 199] on span "Sao chép" at bounding box center [376, 201] width 22 height 7
click at [391, 56] on icon at bounding box center [389, 56] width 7 height 7
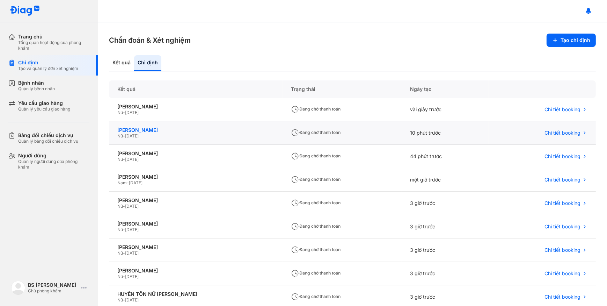
click at [133, 130] on div "[PERSON_NAME]" at bounding box center [195, 130] width 157 height 6
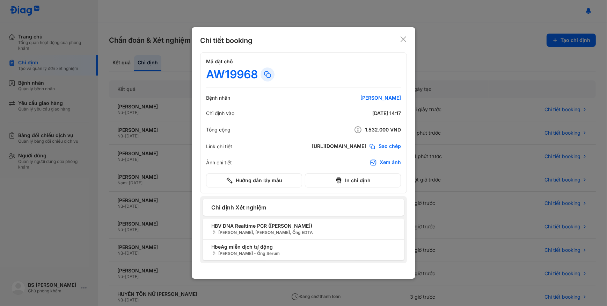
click at [395, 145] on span "Sao chép" at bounding box center [390, 146] width 22 height 7
click at [63, 61] on div at bounding box center [303, 153] width 607 height 306
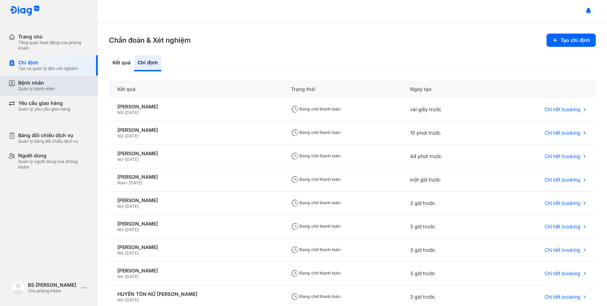
click at [53, 75] on div "Trang chủ Tổng quan hoạt động của phòng khám Chỉ định Tạo và quản lý đơn xét ng…" at bounding box center [49, 101] width 98 height 145
drag, startPoint x: 53, startPoint y: 75, endPoint x: 153, endPoint y: 57, distance: 101.6
click at [153, 57] on div "Chẩn đoán & Xét nghiệm Tạo chỉ định Kết quả Chỉ định Kết quả Trạng thái Ngày tạ…" at bounding box center [352, 163] width 509 height 283
drag, startPoint x: 128, startPoint y: 66, endPoint x: 94, endPoint y: 116, distance: 60.2
click at [134, 66] on div "Kết quả" at bounding box center [147, 63] width 27 height 16
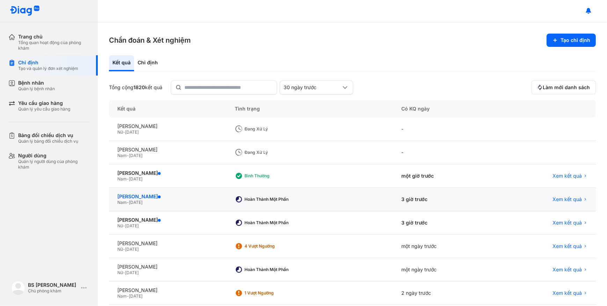
click at [207, 199] on div "[PERSON_NAME]" at bounding box center [167, 196] width 101 height 6
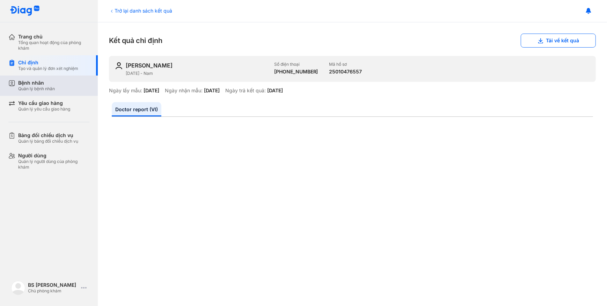
click at [43, 85] on div "Bệnh nhân" at bounding box center [36, 83] width 37 height 6
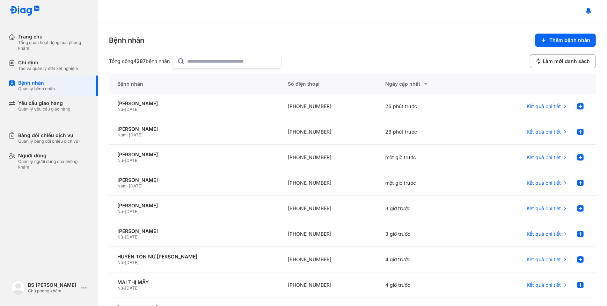
click at [204, 60] on input "text" at bounding box center [232, 61] width 89 height 14
paste input "**********"
type input "**********"
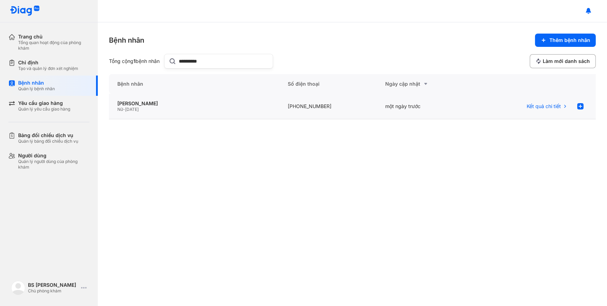
click at [280, 99] on div "[PERSON_NAME] HUẾ Nữ - [DATE]" at bounding box center [328, 107] width 97 height 26
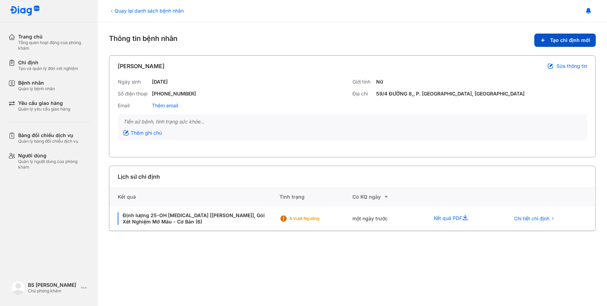
click at [567, 39] on span "Tạo chỉ định mới" at bounding box center [570, 40] width 40 height 6
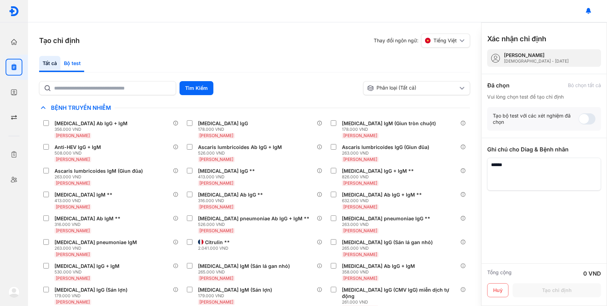
click at [74, 61] on div "Bộ test" at bounding box center [72, 64] width 24 height 16
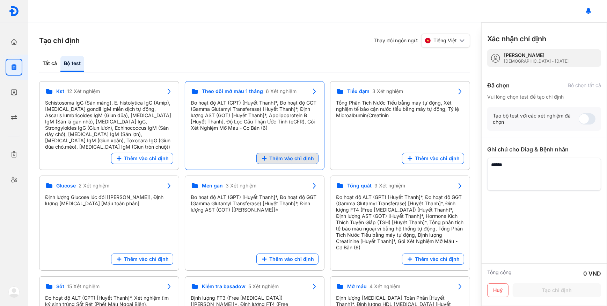
click at [302, 155] on span "Thêm vào chỉ định" at bounding box center [291, 158] width 45 height 6
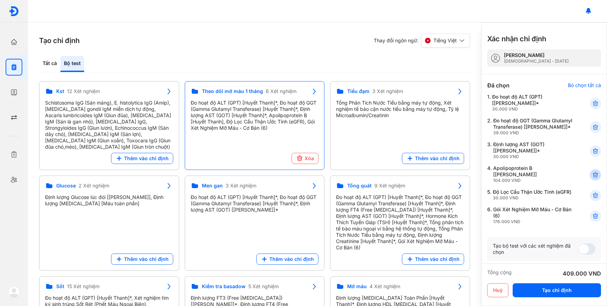
click at [592, 178] on icon at bounding box center [595, 174] width 7 height 7
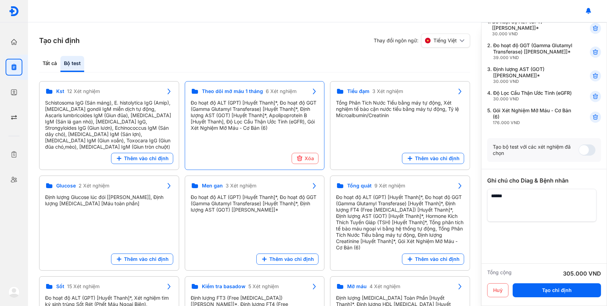
scroll to position [87, 0]
click at [531, 201] on textarea at bounding box center [541, 205] width 109 height 33
type textarea "**********"
click at [551, 288] on button "Tạo chỉ định" at bounding box center [557, 290] width 88 height 14
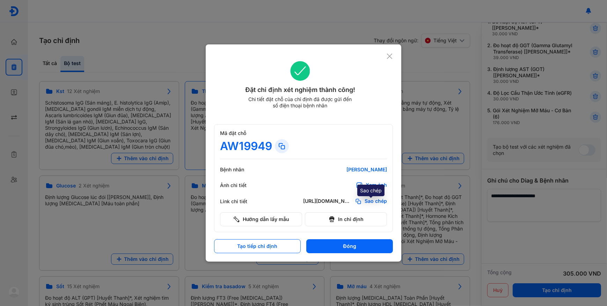
click at [377, 201] on span "Sao chép" at bounding box center [376, 201] width 22 height 7
click at [392, 61] on div "Đặt chỉ định xét nghiệm thành công! Chi tiết đặt chỗ của chỉ định đã được gửi đ…" at bounding box center [303, 89] width 179 height 73
click at [390, 56] on icon at bounding box center [389, 56] width 7 height 7
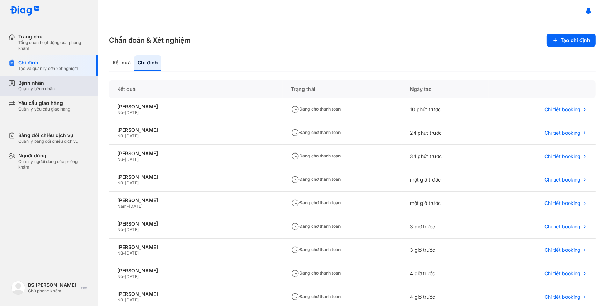
click at [76, 83] on div "Bệnh nhân Quản lý bệnh nhân" at bounding box center [53, 86] width 71 height 12
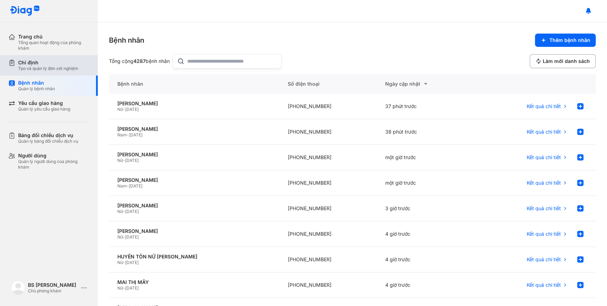
click at [77, 64] on div "Chỉ định" at bounding box center [48, 62] width 60 height 6
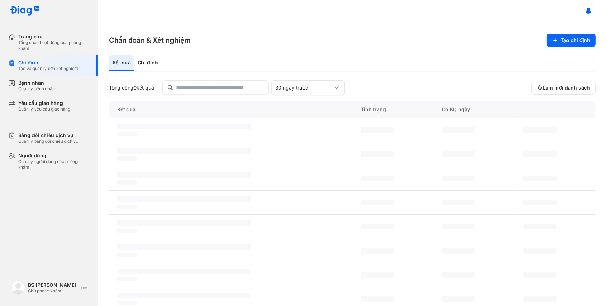
click at [126, 65] on div "Kết quả" at bounding box center [121, 63] width 25 height 16
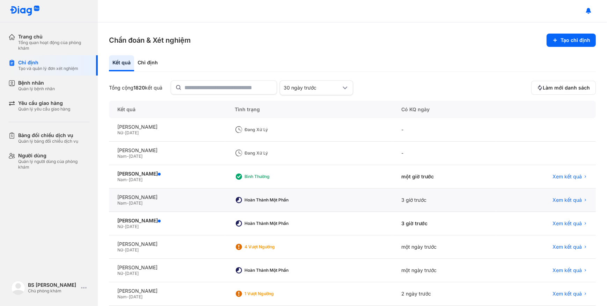
click at [176, 200] on div "Nam - 05/09/2007" at bounding box center [167, 203] width 101 height 6
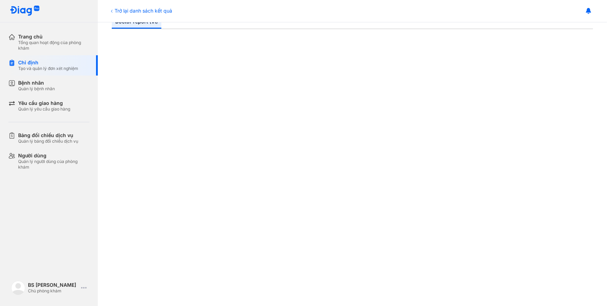
scroll to position [190, 0]
